Goal: Communication & Community: Participate in discussion

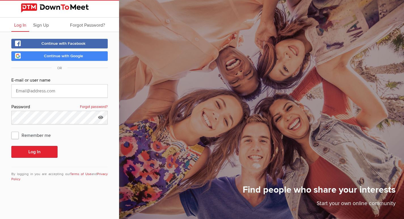
click at [42, 91] on input "text" at bounding box center [59, 91] width 96 height 14
type input "[EMAIL_ADDRESS][DOMAIN_NAME]"
click at [101, 117] on icon at bounding box center [100, 117] width 9 height 13
click at [59, 119] on input "MeetMeet98" at bounding box center [59, 118] width 96 height 14
type input "MeetMeet81"
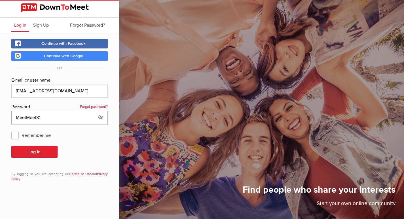
click at [11, 146] on button "Log In" at bounding box center [34, 152] width 46 height 12
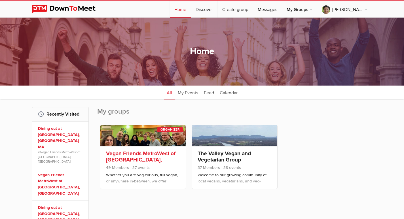
click at [117, 156] on link "Vegan Friends MetroWest of [GEOGRAPHIC_DATA], [GEOGRAPHIC_DATA]" at bounding box center [141, 159] width 70 height 19
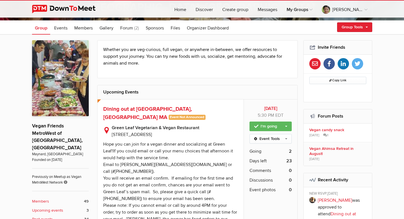
scroll to position [113, 0]
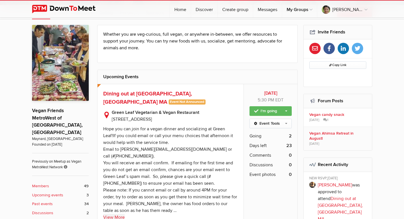
click at [114, 214] on link "View More" at bounding box center [114, 217] width 22 height 7
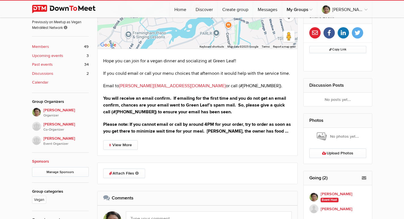
scroll to position [227, 0]
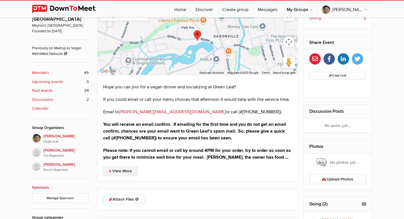
click at [127, 171] on link "View More" at bounding box center [120, 172] width 35 height 10
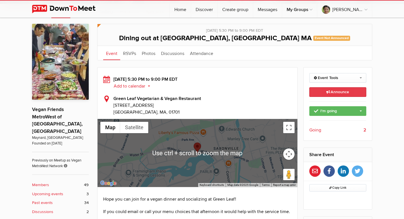
scroll to position [37, 0]
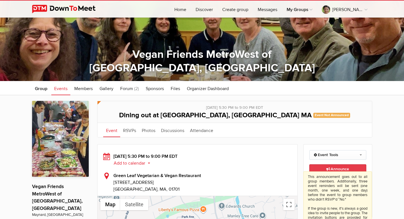
click at [327, 169] on icon at bounding box center [329, 169] width 4 height 3
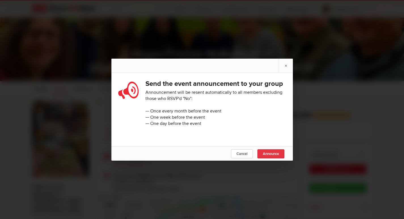
click at [267, 155] on link "Announce" at bounding box center [271, 154] width 27 height 9
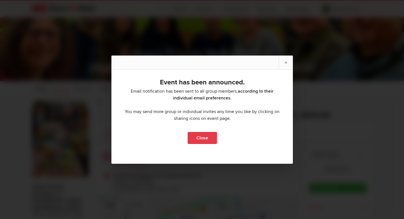
click at [200, 138] on link "Close" at bounding box center [202, 138] width 29 height 12
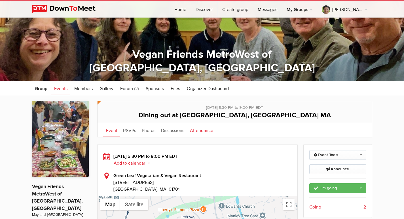
click at [199, 129] on link "Attendance" at bounding box center [201, 130] width 29 height 14
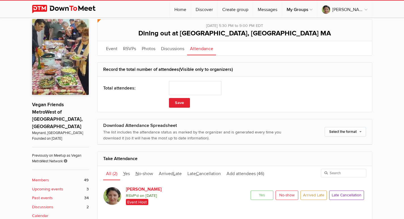
scroll to position [37, 0]
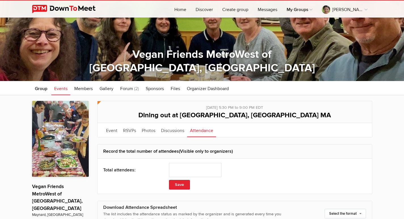
click at [60, 88] on span "Events" at bounding box center [60, 89] width 13 height 6
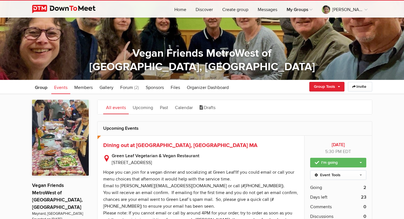
scroll to position [37, 0]
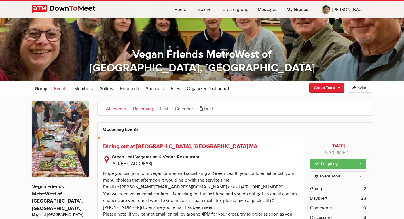
click at [141, 109] on link "Upcoming" at bounding box center [143, 108] width 26 height 14
click at [144, 107] on link "Upcoming" at bounding box center [143, 108] width 26 height 14
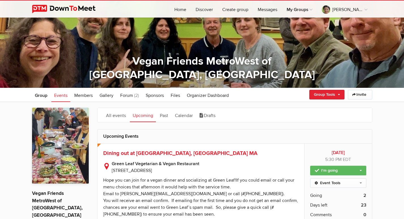
scroll to position [0, 0]
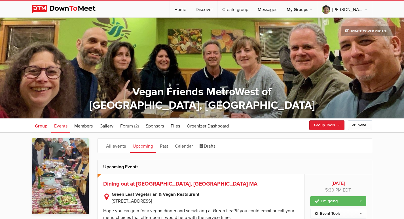
click at [40, 124] on span "Group" at bounding box center [41, 126] width 12 height 6
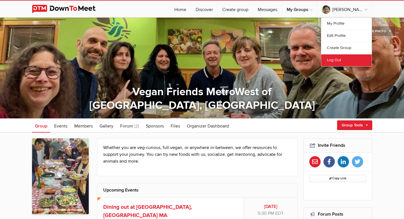
click at [342, 60] on link "Log Out" at bounding box center [346, 60] width 50 height 12
